Goal: Communication & Community: Share content

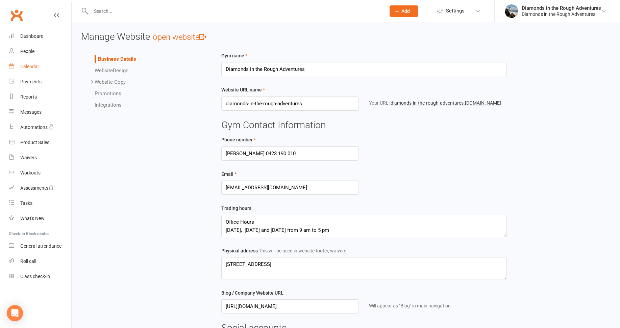
click at [24, 64] on div "Calendar" at bounding box center [29, 66] width 19 height 5
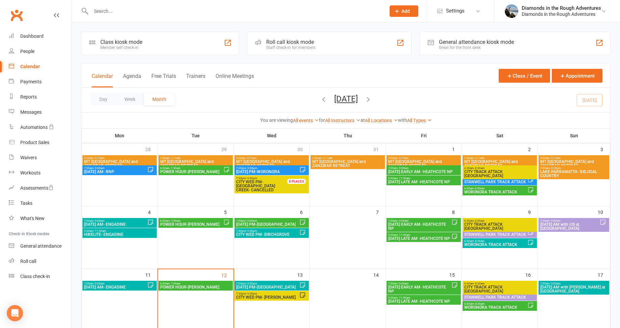
click at [342, 98] on button "[DATE]" at bounding box center [346, 98] width 24 height 9
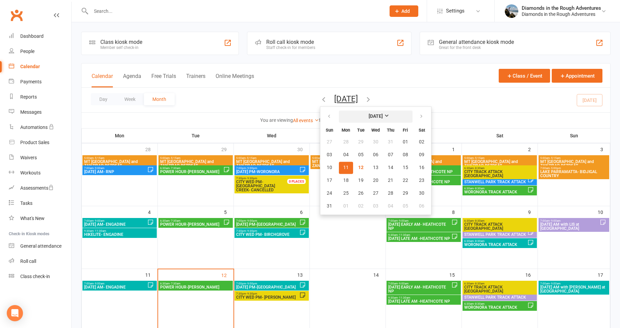
click at [371, 115] on strong "[DATE]" at bounding box center [376, 116] width 14 height 5
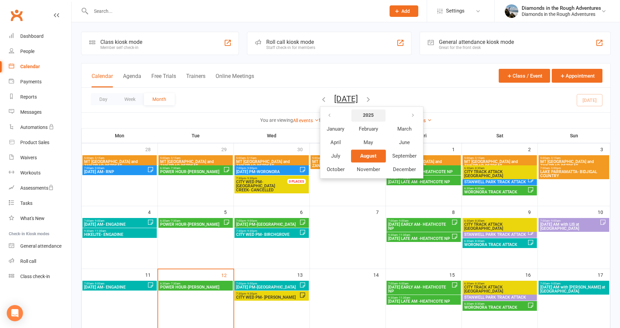
click at [363, 113] on strong "2025" at bounding box center [368, 115] width 11 height 5
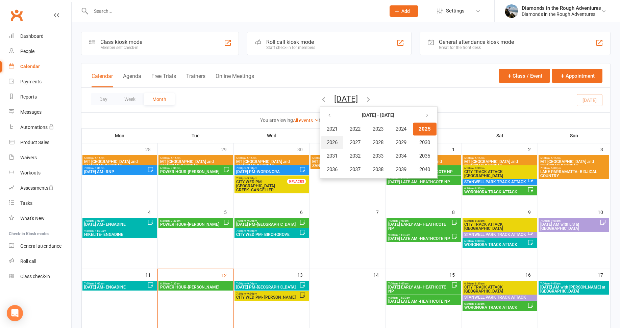
click at [327, 141] on span "2026" at bounding box center [332, 143] width 11 height 6
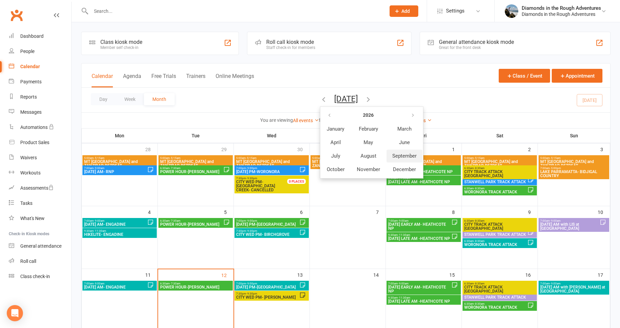
click at [393, 154] on span "September" at bounding box center [404, 156] width 24 height 6
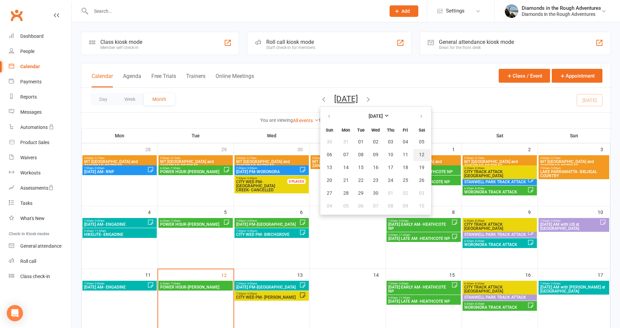
click at [413, 154] on button "12" at bounding box center [421, 155] width 17 height 12
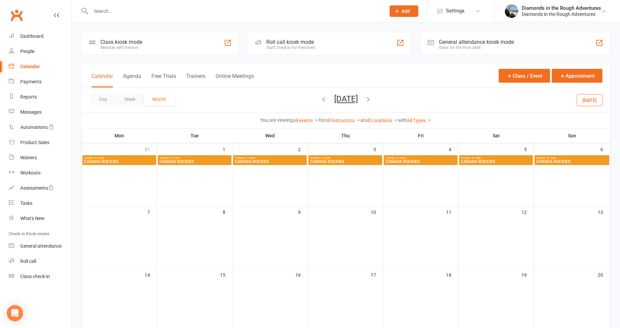
click at [320, 99] on icon "button" at bounding box center [323, 99] width 7 height 7
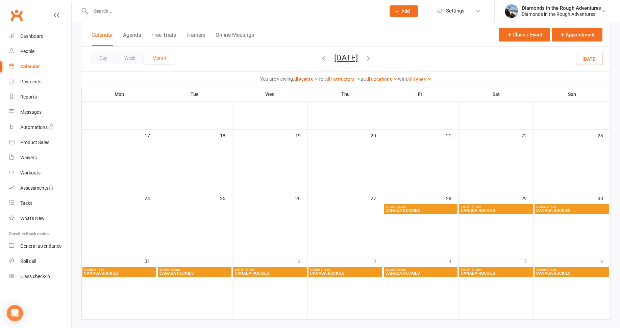
scroll to position [203, 0]
click at [427, 209] on span "CANADA ROCKIES" at bounding box center [420, 210] width 71 height 4
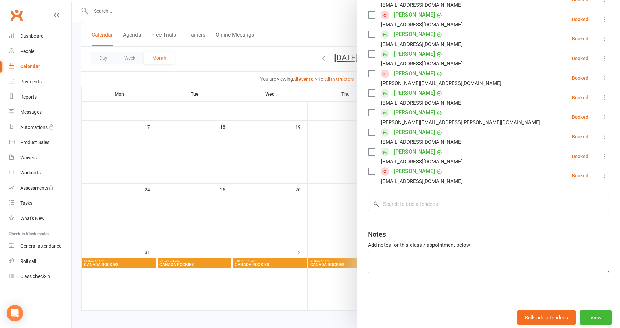
scroll to position [213, 0]
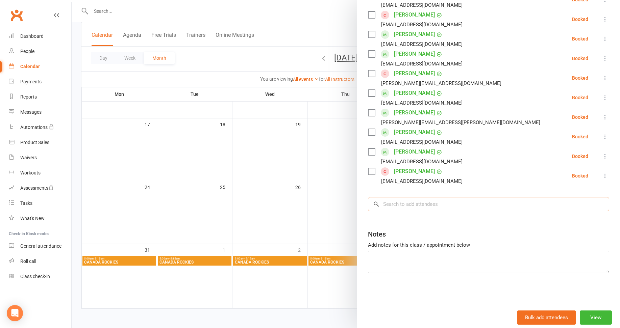
click at [400, 206] on input "search" at bounding box center [488, 204] width 241 height 14
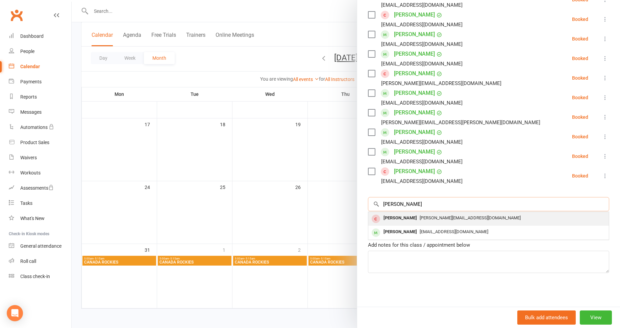
type input "[PERSON_NAME]"
click at [406, 217] on div "[PERSON_NAME]" at bounding box center [400, 218] width 39 height 10
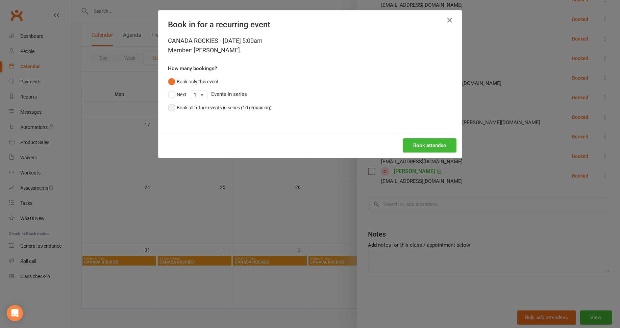
click at [168, 107] on button "Book all future events in series (10 remaining)" at bounding box center [220, 107] width 104 height 13
click at [424, 146] on button "Book attendee" at bounding box center [430, 145] width 54 height 14
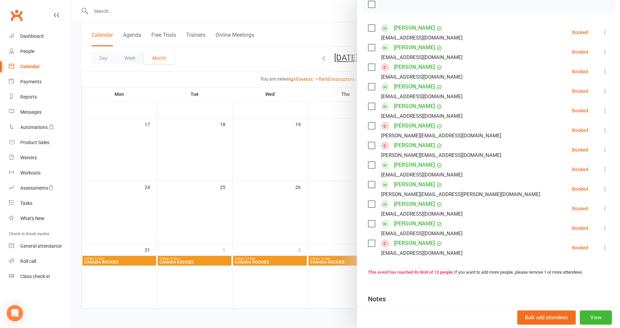
scroll to position [100, 0]
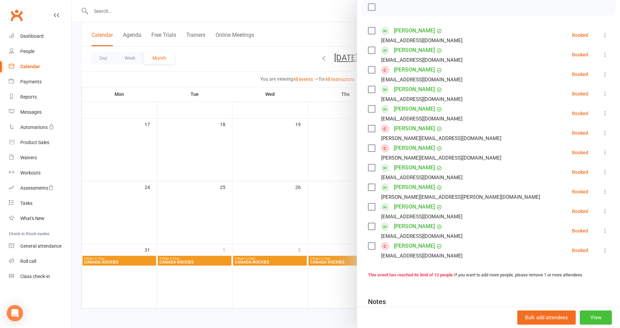
click at [586, 318] on button "View" at bounding box center [596, 318] width 32 height 14
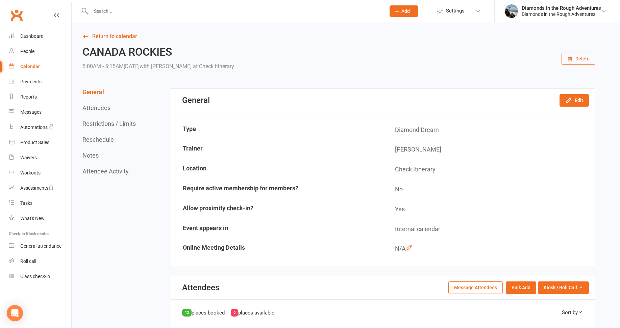
click at [476, 289] on button "Message Attendees" at bounding box center [475, 288] width 54 height 12
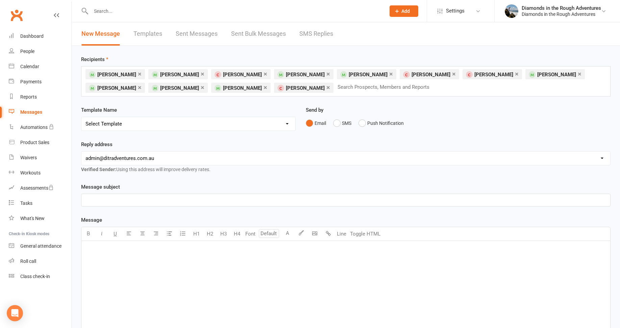
click at [121, 123] on select "Select Template [Email] 8 pack and Winter Challenge [Email] 8 PACK Membership d…" at bounding box center [188, 124] width 214 height 14
select select "144"
click at [81, 117] on select "Select Template [Email] 8 pack and Winter Challenge [Email] 8 PACK Membership d…" at bounding box center [188, 124] width 214 height 14
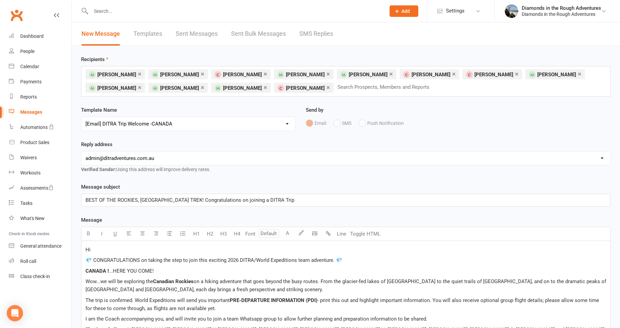
click at [145, 159] on select "[EMAIL_ADDRESS][DOMAIN_NAME] [EMAIL_ADDRESS][DOMAIN_NAME] [PERSON_NAME][EMAIL_A…" at bounding box center [345, 159] width 529 height 14
select select "2"
click at [81, 152] on select "[EMAIL_ADDRESS][DOMAIN_NAME] [EMAIL_ADDRESS][DOMAIN_NAME] [PERSON_NAME][EMAIL_A…" at bounding box center [345, 159] width 529 height 14
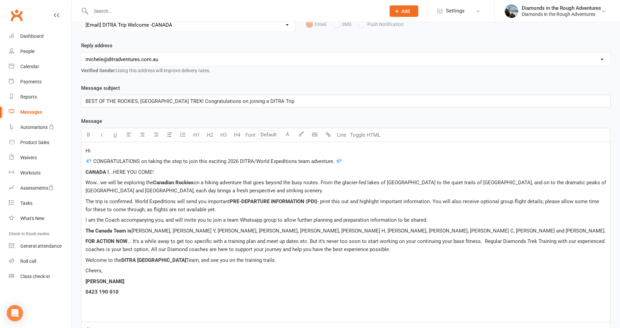
scroll to position [101, 0]
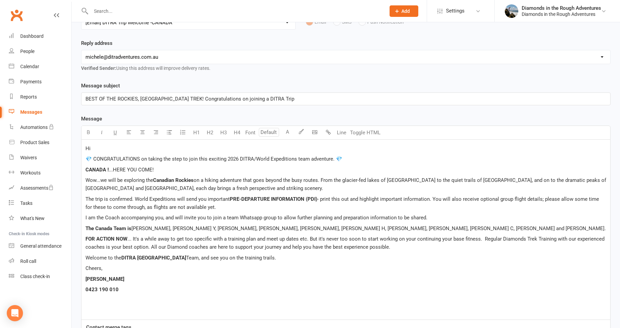
click at [367, 228] on span "[PERSON_NAME], [PERSON_NAME] Y, [PERSON_NAME], [PERSON_NAME], [PERSON_NAME], [P…" at bounding box center [368, 229] width 474 height 6
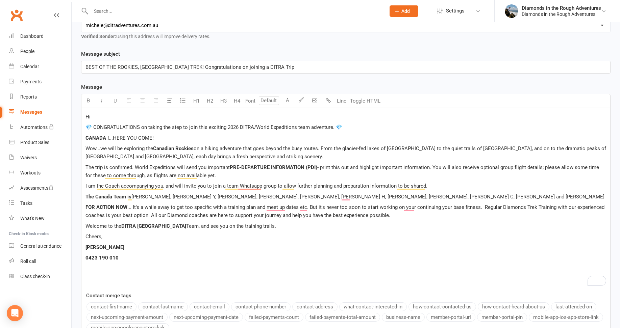
scroll to position [135, 0]
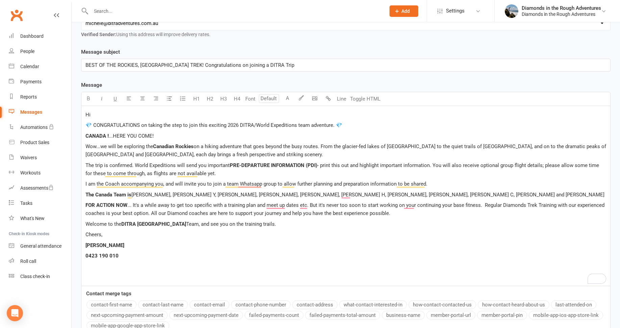
click at [114, 195] on span "The Canada Team is" at bounding box center [108, 195] width 46 height 6
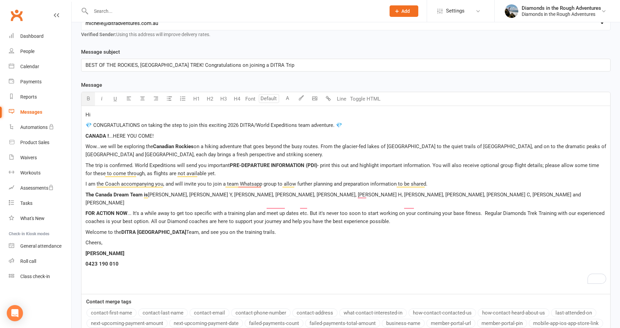
click at [136, 134] on span "...HERE YOU COME!" at bounding box center [131, 136] width 45 height 6
click at [442, 250] on p "[PERSON_NAME]" at bounding box center [345, 254] width 521 height 8
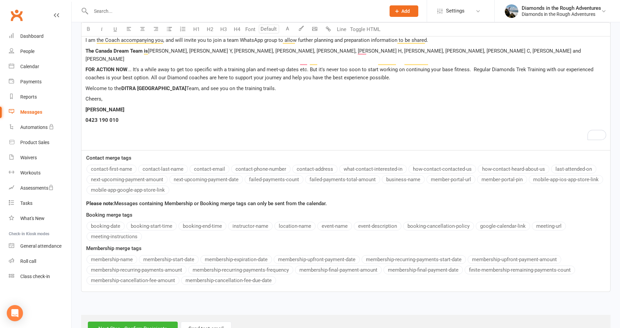
scroll to position [295, 0]
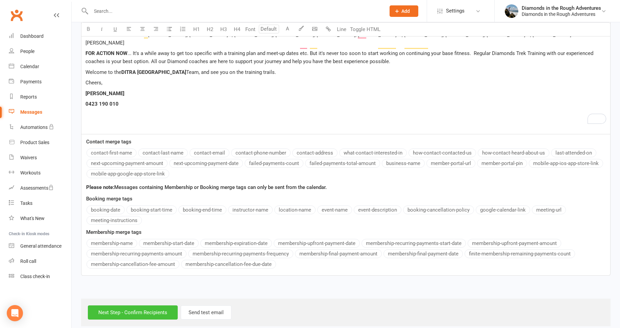
click at [168, 306] on input "Next Step - Confirm Recipients" at bounding box center [133, 313] width 90 height 14
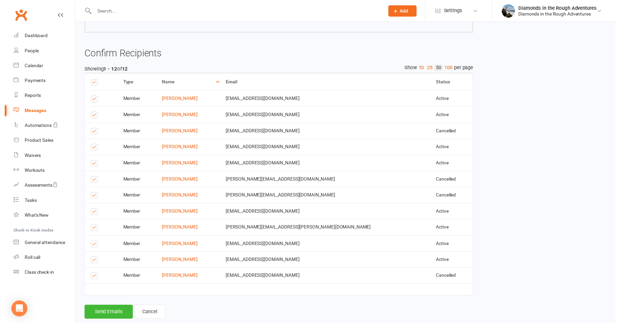
scroll to position [293, 0]
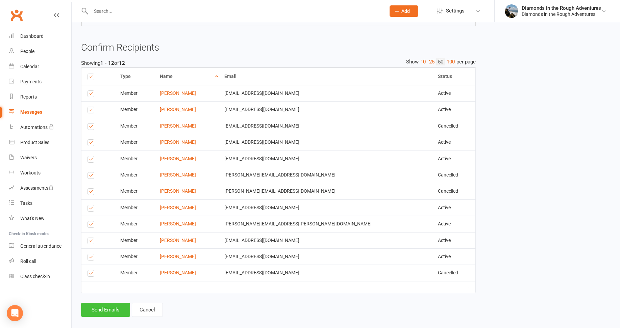
click at [105, 303] on button "Send Emails" at bounding box center [105, 310] width 49 height 14
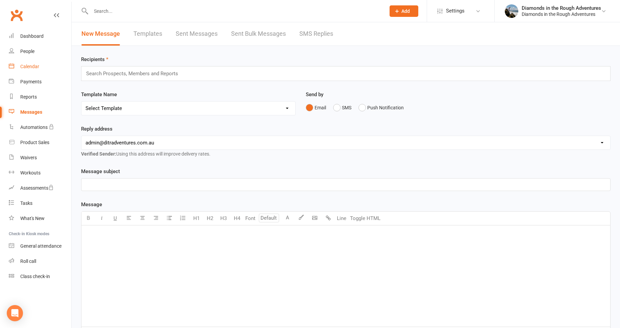
click at [28, 69] on div "Calendar" at bounding box center [29, 66] width 19 height 5
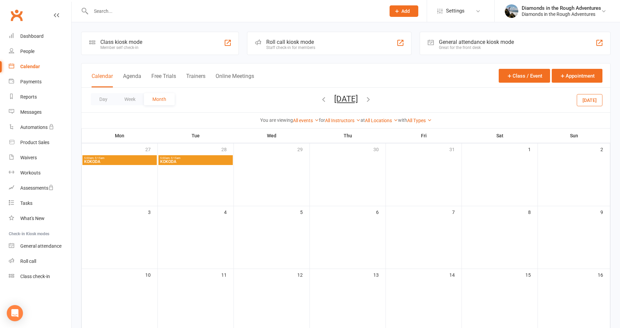
click at [592, 98] on button "[DATE]" at bounding box center [590, 100] width 26 height 12
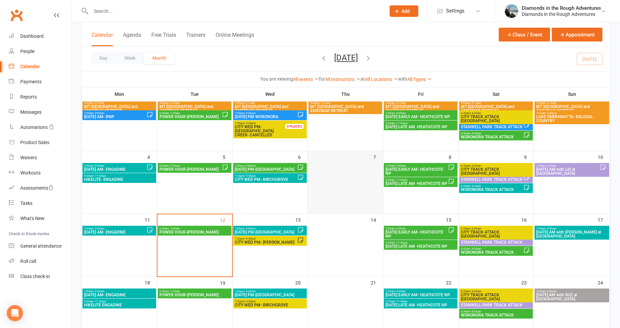
scroll to position [101, 0]
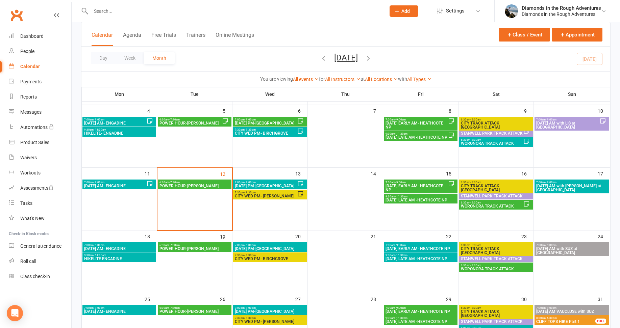
click at [276, 183] on span "7:00pm - 9:00pm" at bounding box center [265, 182] width 63 height 3
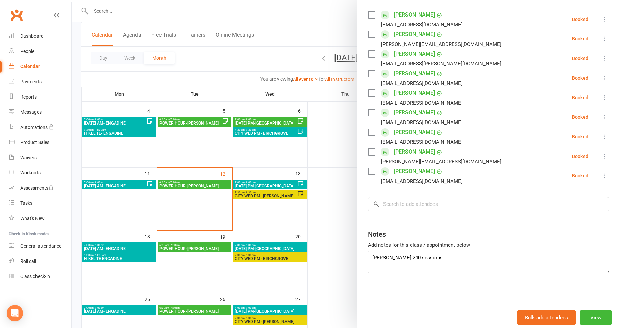
scroll to position [82, 0]
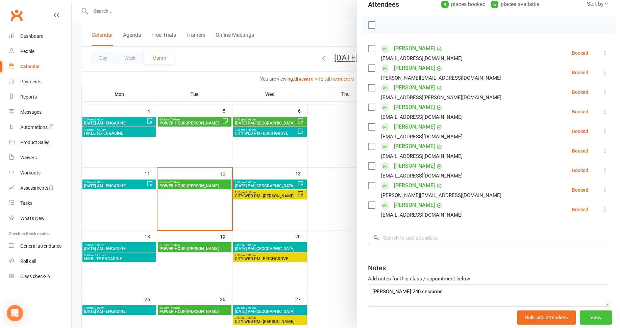
click at [588, 317] on button "View" at bounding box center [596, 318] width 32 height 14
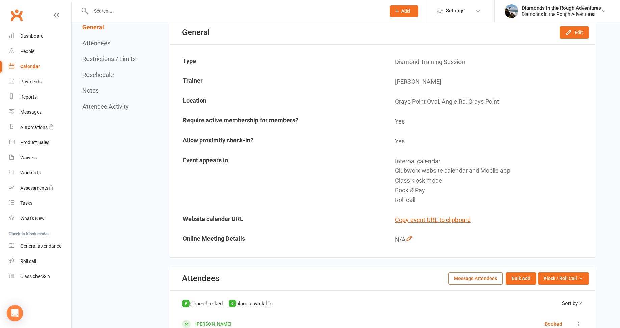
scroll to position [169, 0]
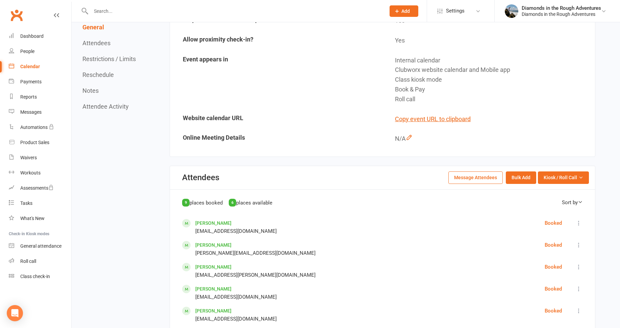
click at [476, 178] on button "Message Attendees" at bounding box center [475, 178] width 54 height 12
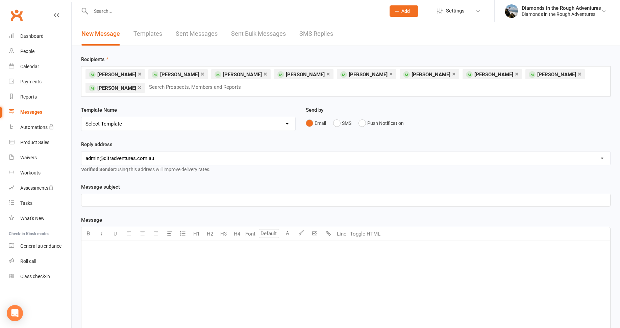
click at [121, 122] on select "Select Template [Email] 8 pack and Winter Challenge [Email] 8 PACK Membership d…" at bounding box center [188, 124] width 214 height 14
select select "114"
click at [81, 117] on select "Select Template [Email] 8 pack and Winter Challenge [Email] 8 PACK Membership d…" at bounding box center [188, 124] width 214 height 14
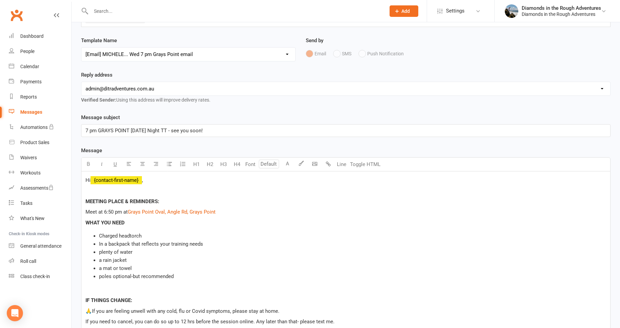
scroll to position [135, 0]
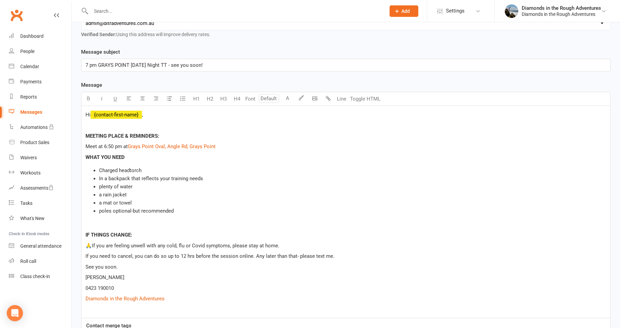
click at [91, 123] on p at bounding box center [345, 125] width 521 height 8
drag, startPoint x: 145, startPoint y: 121, endPoint x: 150, endPoint y: 122, distance: 4.8
click at [145, 122] on span "Will it be a wet night or dry...we will see!!" at bounding box center [130, 125] width 91 height 6
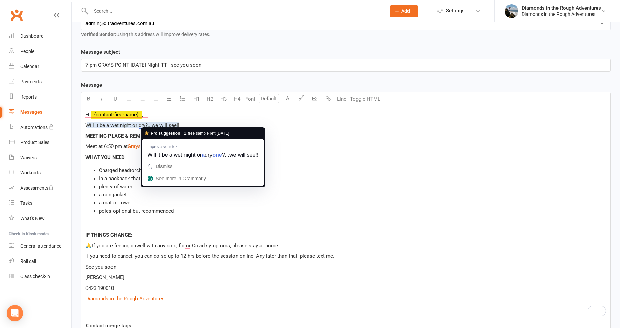
click at [153, 122] on span "Will it be a wet night or dry?...we will see!!" at bounding box center [132, 125] width 94 height 6
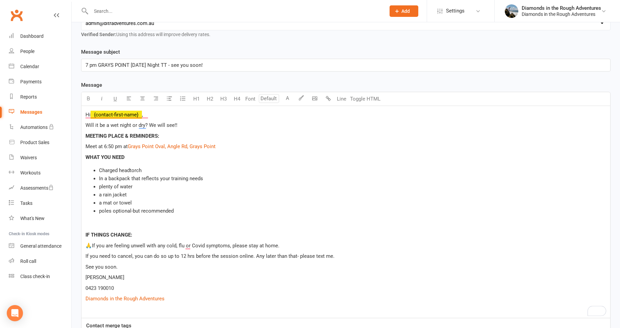
click at [188, 122] on p "Will it be a wet night or dry? We will see!!" at bounding box center [345, 125] width 521 height 8
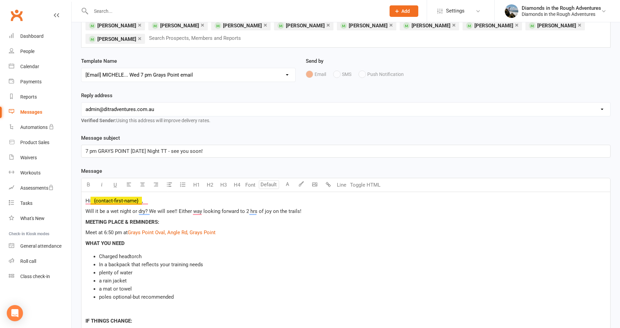
scroll to position [34, 0]
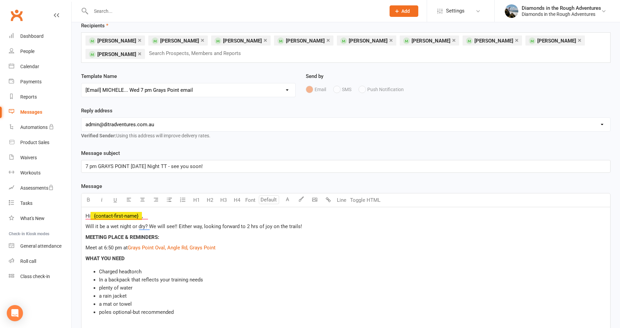
click at [303, 224] on p "Will it be a wet night or dry? We will see!! Either way, looking forward to 2 h…" at bounding box center [345, 227] width 521 height 8
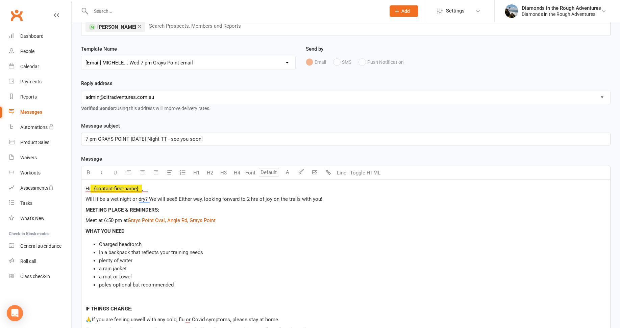
scroll to position [203, 0]
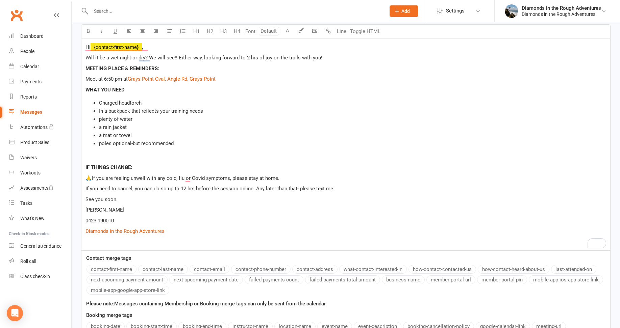
click at [99, 154] on p "To enrich screen reader interactions, please activate Accessibility in Grammarl…" at bounding box center [345, 157] width 521 height 8
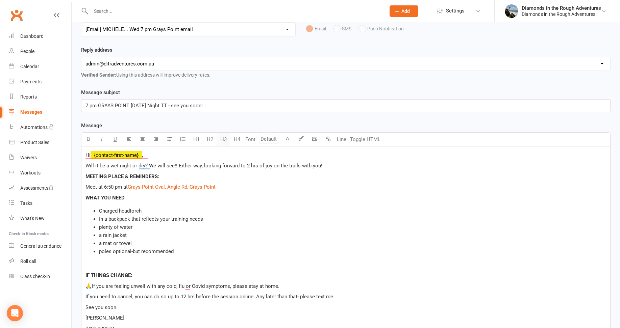
scroll to position [89, 0]
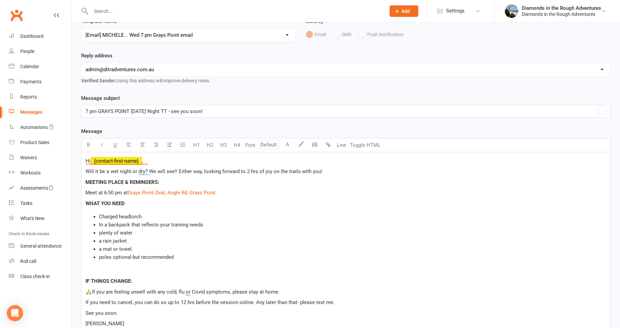
drag, startPoint x: 197, startPoint y: 110, endPoint x: 179, endPoint y: 111, distance: 18.3
click at [179, 111] on p "7 pm GRAYS POINT [DATE] Night TT - see you soon!" at bounding box center [345, 111] width 521 height 8
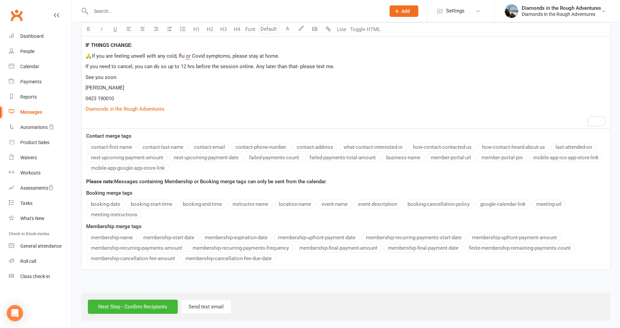
scroll to position [325, 0]
click at [147, 305] on input "Next Step - Confirm Recipients" at bounding box center [133, 307] width 90 height 14
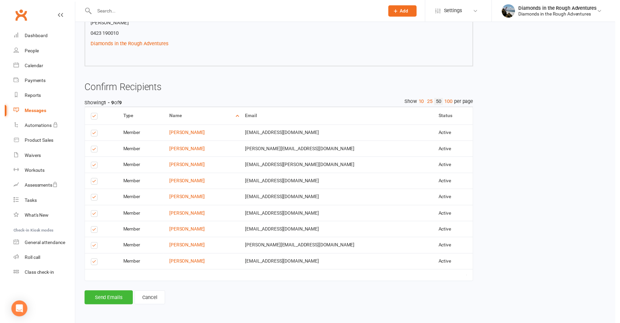
scroll to position [271, 0]
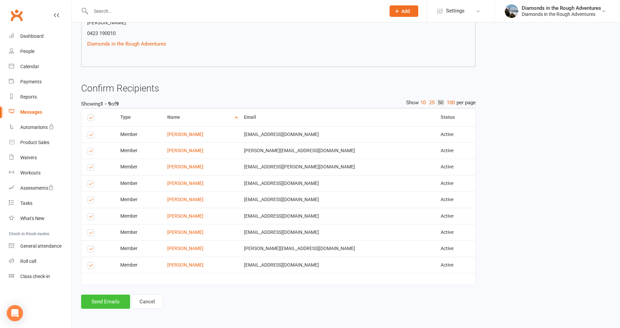
click at [108, 302] on button "Send Emails" at bounding box center [105, 302] width 49 height 14
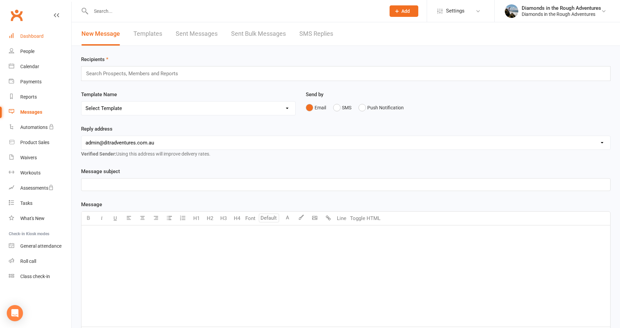
click at [33, 36] on div "Dashboard" at bounding box center [31, 35] width 23 height 5
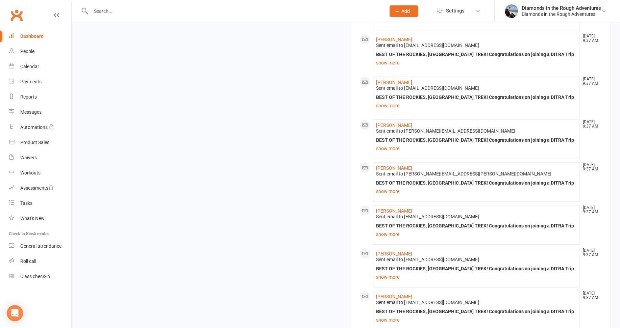
scroll to position [698, 0]
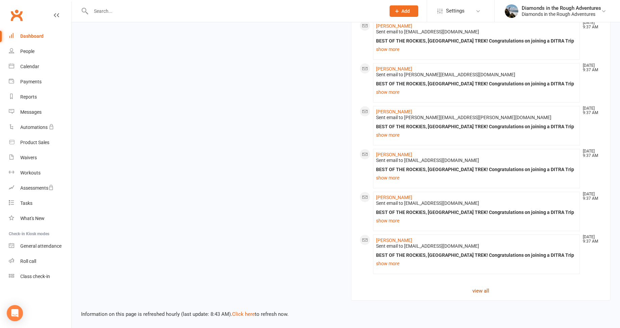
click at [484, 292] on link "view all" at bounding box center [480, 291] width 243 height 8
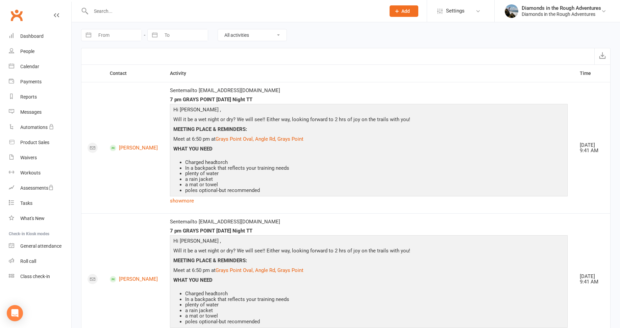
click at [106, 9] on input "text" at bounding box center [235, 10] width 292 height 9
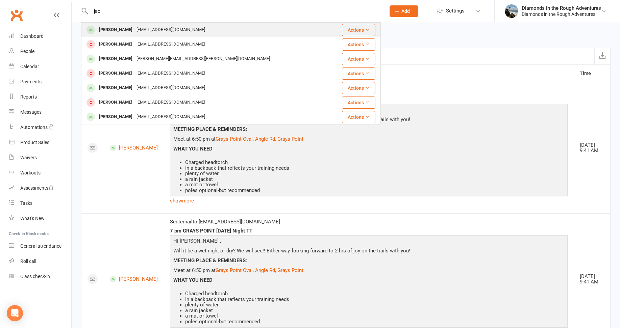
type input "jac"
click at [116, 29] on div "[PERSON_NAME]" at bounding box center [115, 30] width 37 height 10
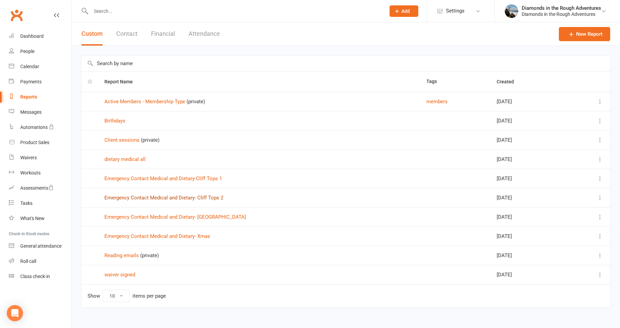
click at [206, 196] on link "Emergency Contact Medical and Dietary- Cliff Tops 2" at bounding box center [163, 198] width 119 height 6
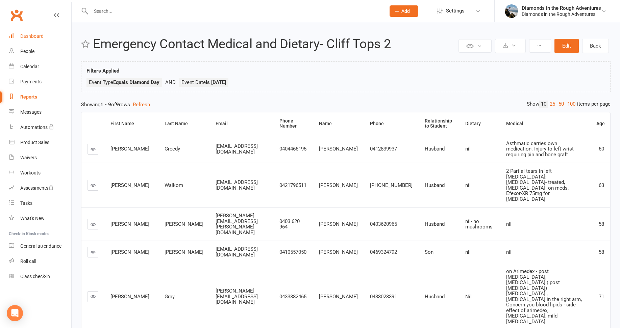
click at [36, 37] on div "Dashboard" at bounding box center [31, 35] width 23 height 5
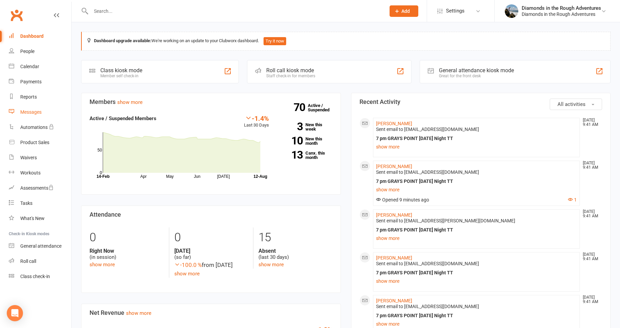
click at [31, 111] on div "Messages" at bounding box center [30, 111] width 21 height 5
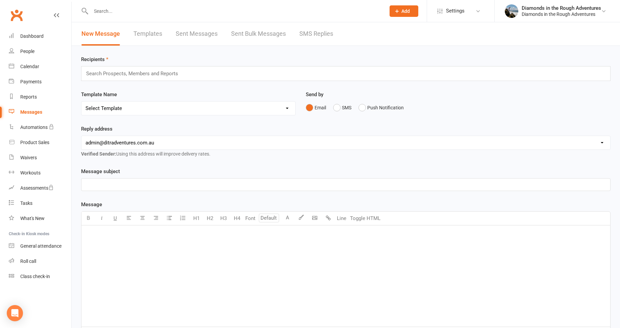
click at [146, 32] on link "Templates" at bounding box center [147, 33] width 29 height 23
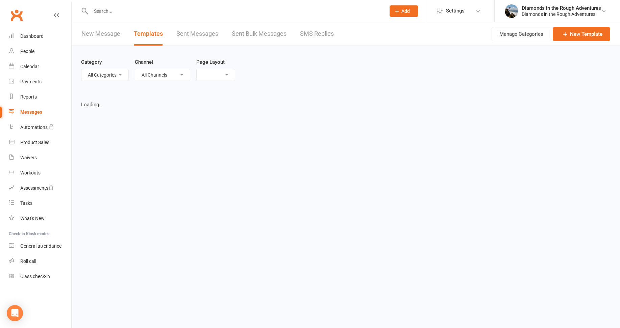
select select "list"
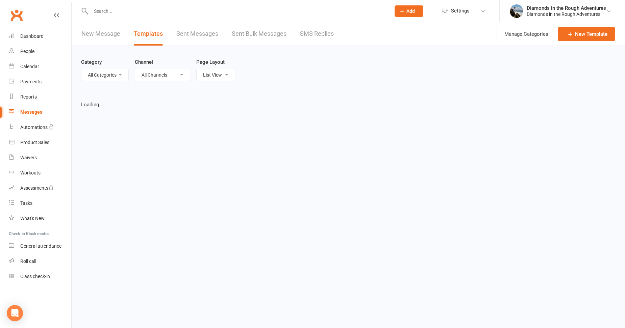
select select "100"
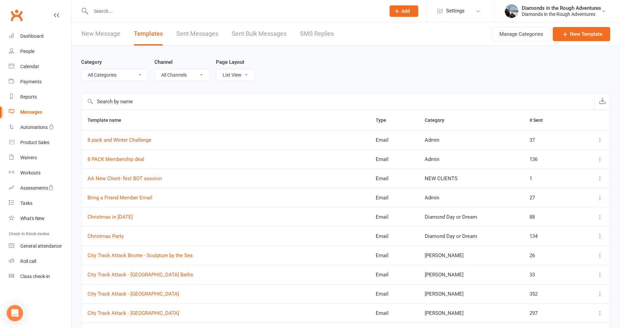
click at [105, 74] on select "All Categories (No category) Admin Clare Diamond Day or Dream General Jacq Jo K…" at bounding box center [114, 74] width 67 height 11
select select "8734"
click at [81, 69] on select "All Categories (No category) Admin Clare Diamond Day or Dream General Jacq Jo K…" at bounding box center [114, 74] width 67 height 11
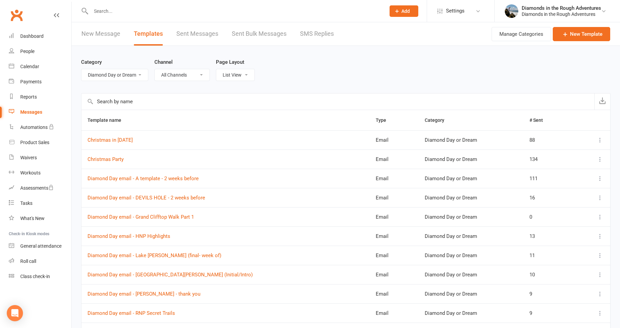
click at [600, 177] on icon at bounding box center [600, 178] width 7 height 7
click at [552, 218] on link "Duplicate" at bounding box center [565, 219] width 67 height 14
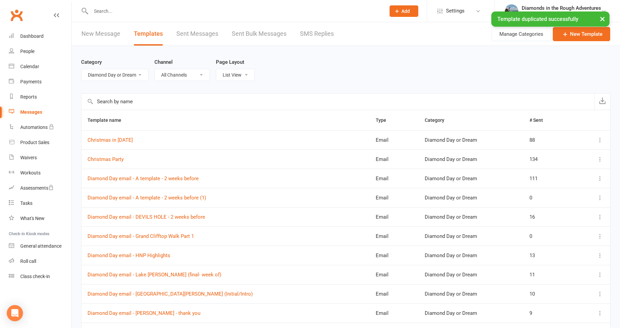
click at [598, 196] on icon at bounding box center [600, 198] width 7 height 7
drag, startPoint x: 550, startPoint y: 224, endPoint x: 526, endPoint y: 216, distance: 25.7
click at [550, 224] on link "Edit" at bounding box center [565, 225] width 67 height 14
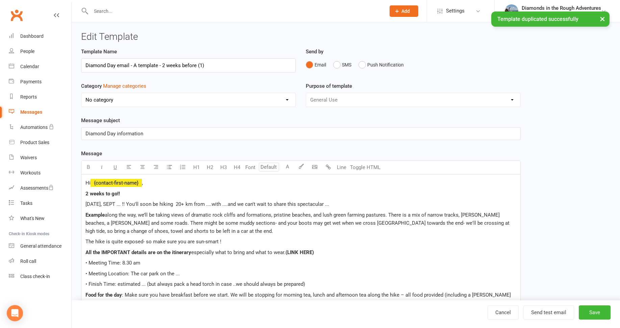
select select "8734"
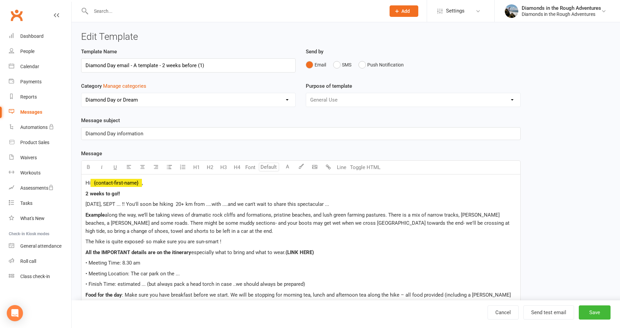
click at [120, 203] on span "SUNDAY, SEPT ... !! You'll soon be hiking 20+ km from ....with ....and we can't…" at bounding box center [207, 204] width 244 height 6
drag, startPoint x: 201, startPoint y: 203, endPoint x: 183, endPoint y: 204, distance: 18.6
click at [183, 204] on span "SUNDAY, SEPT 28... !! You'll soon be hiking 20+ km from ....with ....and we can…" at bounding box center [199, 204] width 228 height 6
drag, startPoint x: 208, startPoint y: 66, endPoint x: 133, endPoint y: 65, distance: 75.7
click at [133, 65] on input "Diamond Day email - A template - 2 weeks before (1)" at bounding box center [188, 65] width 215 height 14
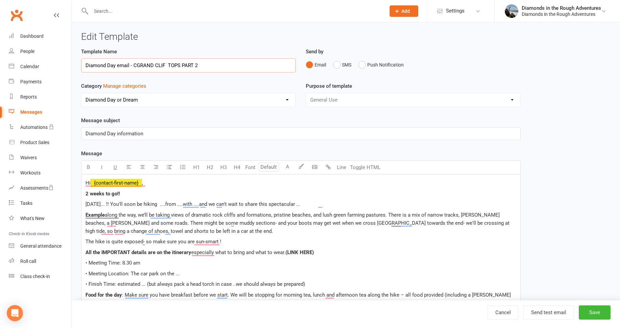
click at [135, 64] on input "Diamond Day email - CGRAND CLIF TOPS PART 2" at bounding box center [188, 65] width 215 height 14
click at [161, 63] on input "Diamond Day email - GRAND CLIF TOPS PART 2" at bounding box center [188, 65] width 215 height 14
type input "Diamond Day email - GRAND CLIFF TOPS PART 2"
click at [594, 312] on button "Save" at bounding box center [595, 313] width 32 height 14
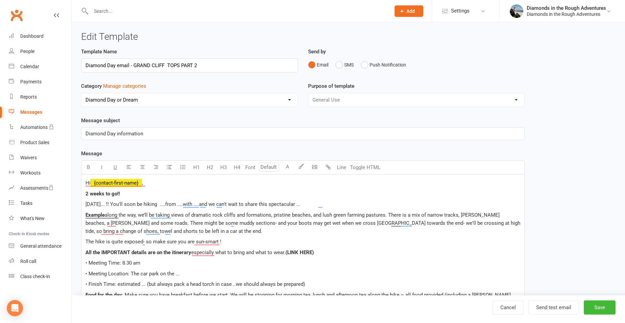
select select "100"
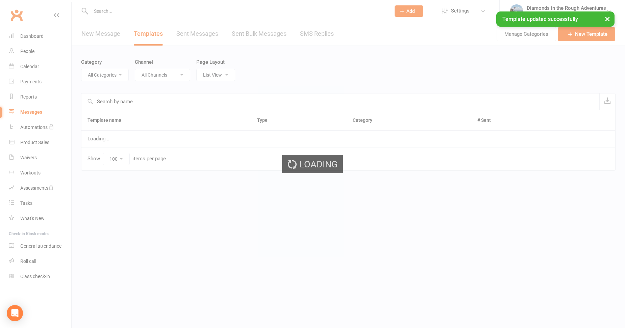
select select "8734"
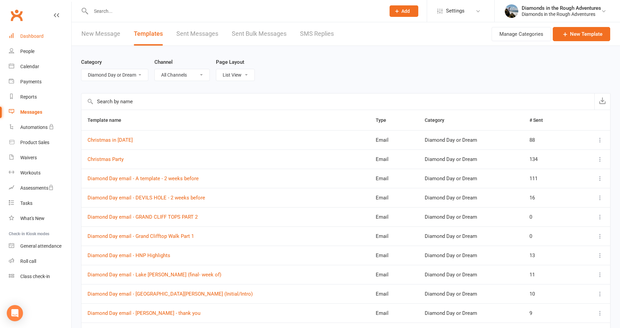
click at [35, 39] on div "Dashboard" at bounding box center [31, 35] width 23 height 5
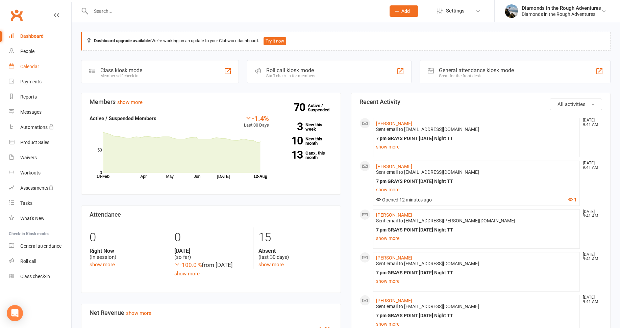
click at [37, 64] on div "Calendar" at bounding box center [29, 66] width 19 height 5
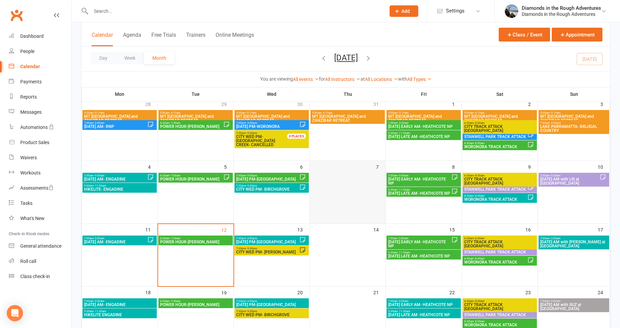
scroll to position [68, 0]
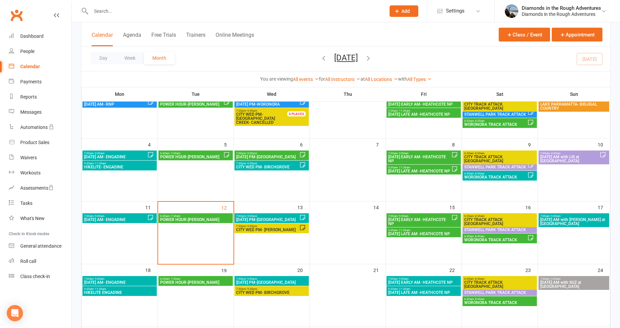
click at [285, 229] on span "CITY WED PM- [PERSON_NAME]" at bounding box center [268, 230] width 64 height 4
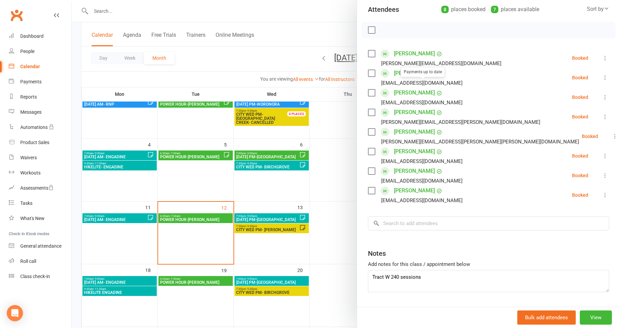
scroll to position [97, 0]
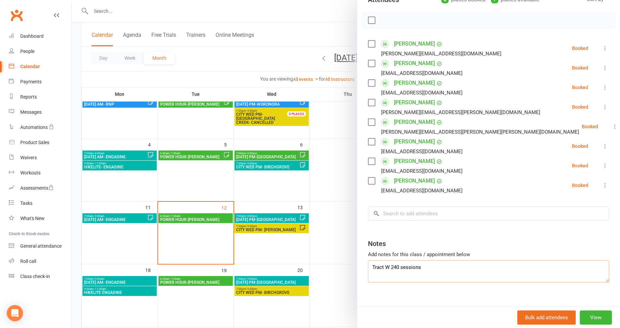
click at [381, 260] on textarea "Tract W 240 sessions" at bounding box center [488, 271] width 241 height 22
type textarea "Tracy W 240 sessions"
click at [327, 176] on div at bounding box center [346, 164] width 548 height 328
